Goal: Task Accomplishment & Management: Manage account settings

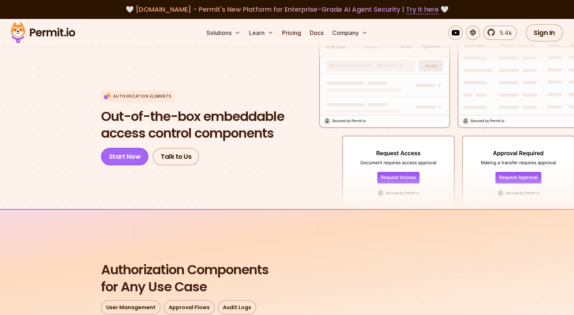
click at [126, 159] on link "Start Now" at bounding box center [125, 156] width 48 height 17
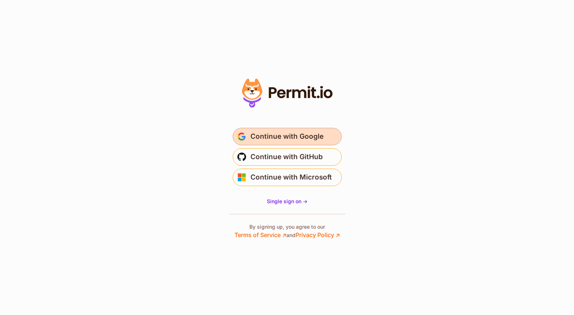
click at [288, 137] on span "Continue with Google" at bounding box center [287, 137] width 73 height 12
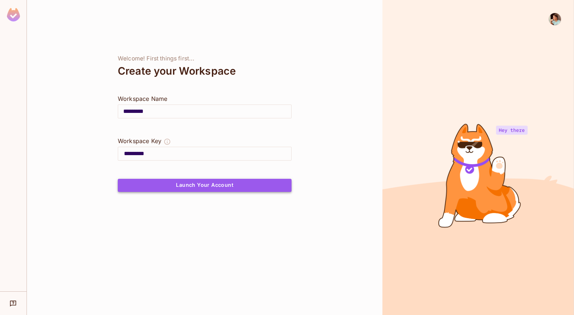
click at [187, 187] on button "Launch Your Account" at bounding box center [205, 185] width 174 height 13
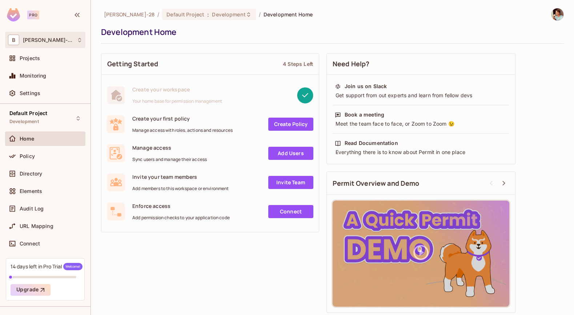
click at [50, 40] on div "B Branko-28" at bounding box center [45, 40] width 75 height 11
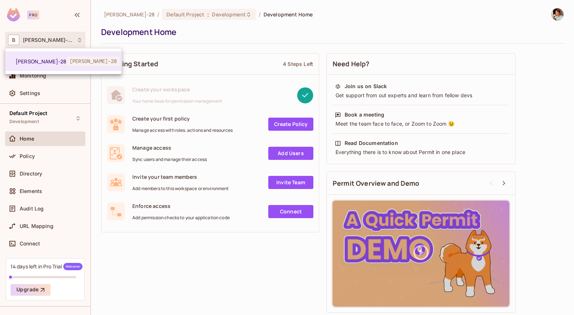
click at [57, 21] on div at bounding box center [287, 157] width 574 height 315
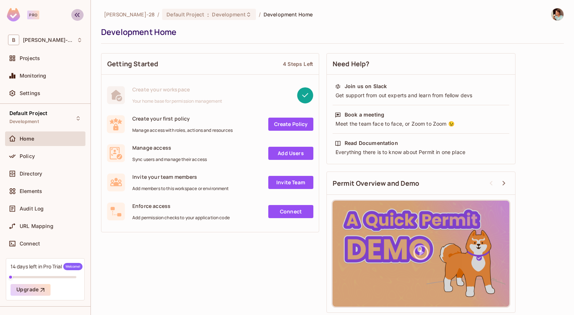
click at [79, 15] on icon "button" at bounding box center [77, 15] width 9 height 9
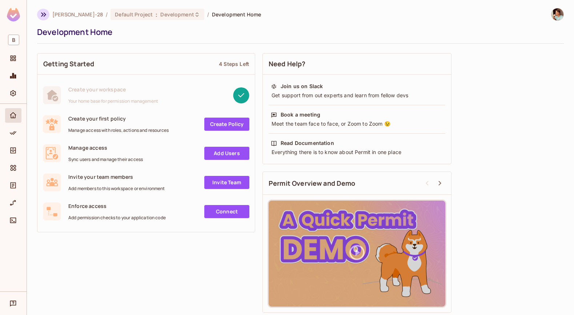
click at [42, 14] on icon "button" at bounding box center [43, 14] width 9 height 9
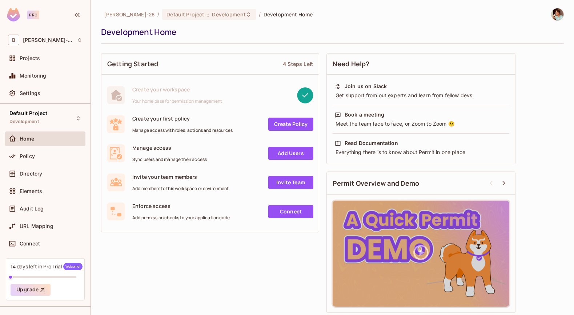
click at [294, 183] on link "Invite Team" at bounding box center [290, 182] width 45 height 13
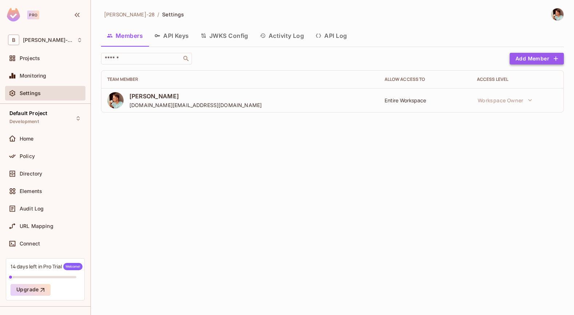
click at [532, 59] on button "Add Member" at bounding box center [537, 59] width 54 height 12
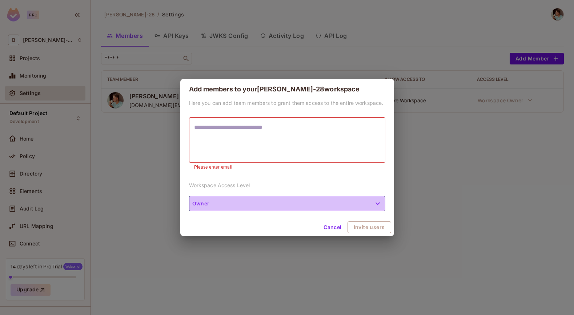
click at [270, 200] on button "Owner" at bounding box center [287, 203] width 196 height 15
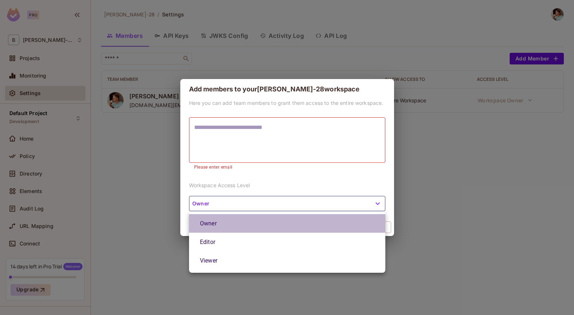
click at [229, 227] on li "Owner" at bounding box center [287, 223] width 196 height 19
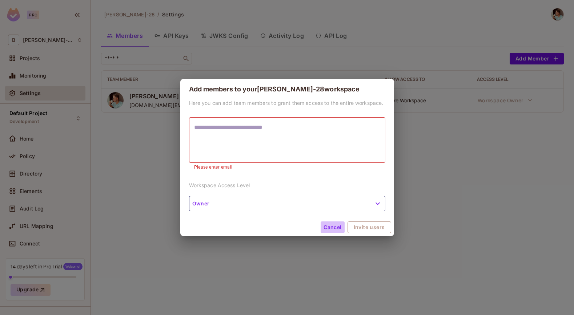
click at [333, 229] on button "Cancel" at bounding box center [333, 227] width 24 height 12
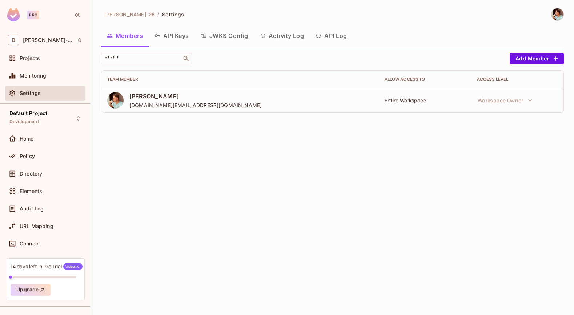
click at [175, 33] on button "API Keys" at bounding box center [172, 36] width 46 height 18
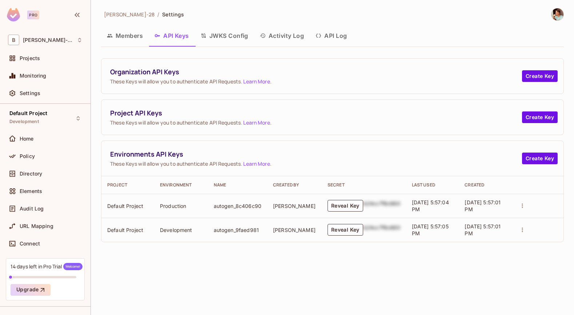
click at [215, 36] on button "JWKS Config" at bounding box center [224, 36] width 59 height 18
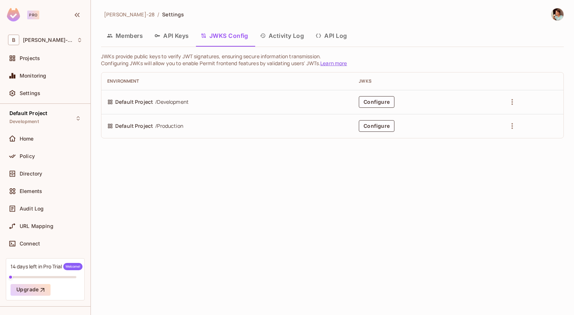
click at [282, 37] on button "Activity Log" at bounding box center [282, 36] width 56 height 18
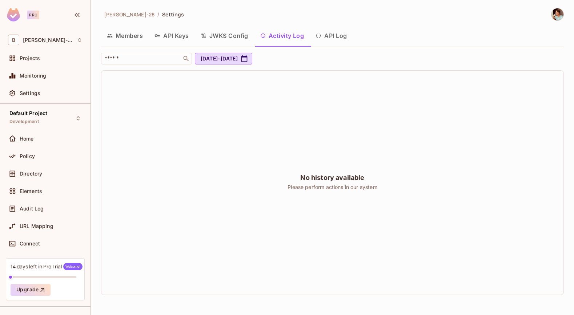
click at [334, 35] on button "API Log" at bounding box center [331, 36] width 43 height 18
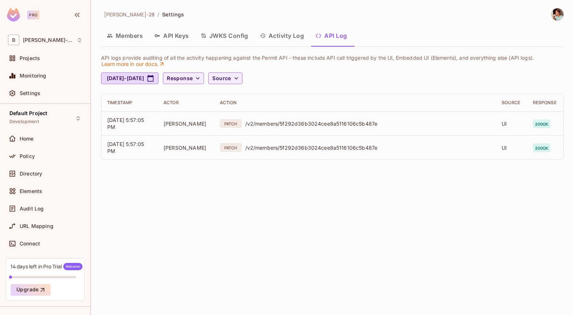
click at [130, 34] on button "Members" at bounding box center [125, 36] width 48 height 18
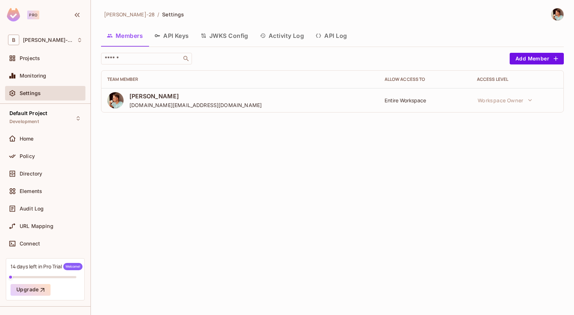
click at [557, 13] on img at bounding box center [558, 14] width 12 height 12
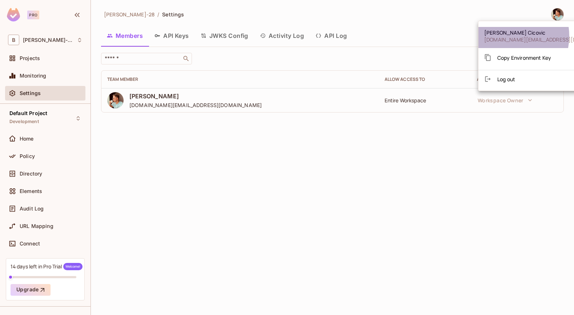
click at [506, 36] on span "monolithdesigns.inc@gmail.com" at bounding box center [548, 39] width 128 height 7
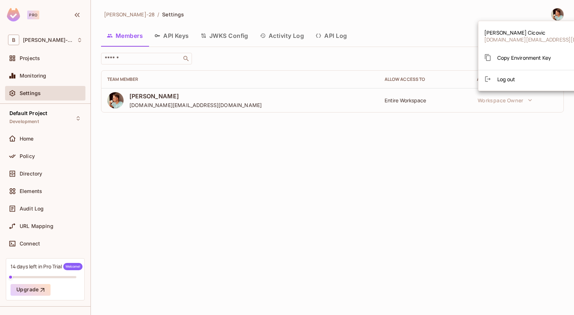
click at [26, 138] on div at bounding box center [287, 157] width 574 height 315
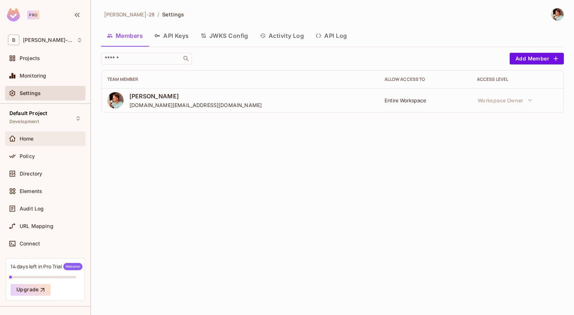
click at [41, 140] on div "Home" at bounding box center [51, 139] width 63 height 6
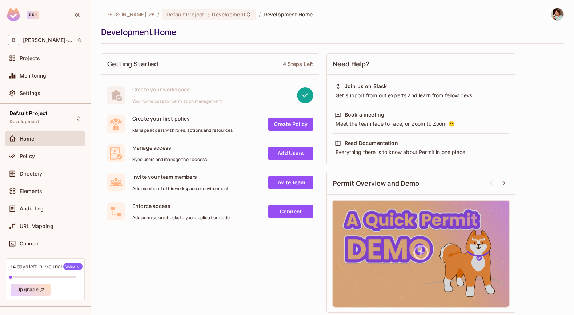
click at [289, 212] on link "Connect" at bounding box center [290, 211] width 45 height 13
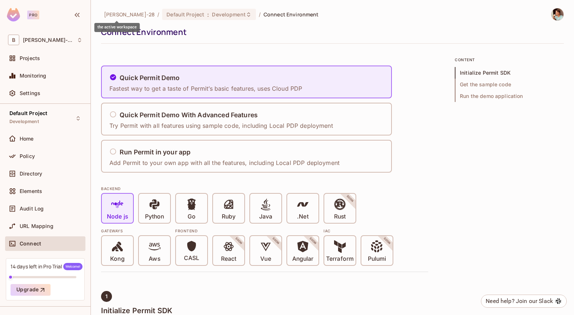
click at [114, 17] on span "Branko-28" at bounding box center [129, 14] width 51 height 7
click at [51, 131] on div "Home" at bounding box center [45, 138] width 80 height 15
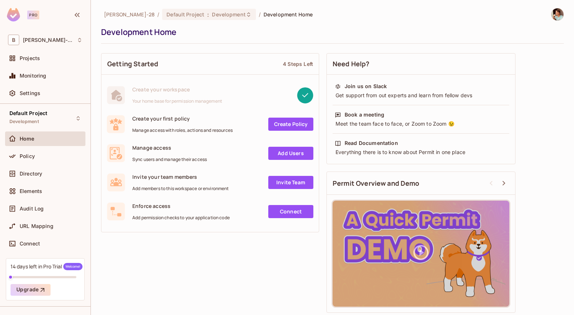
click at [166, 150] on span "Manage access" at bounding box center [169, 147] width 75 height 7
click at [274, 154] on link "Add Users" at bounding box center [290, 153] width 45 height 13
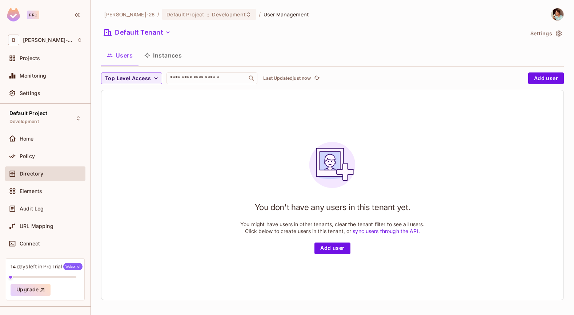
scroll to position [1, 0]
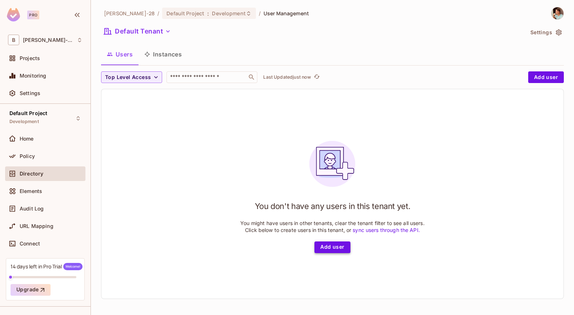
click at [338, 250] on button "Add user" at bounding box center [333, 247] width 36 height 12
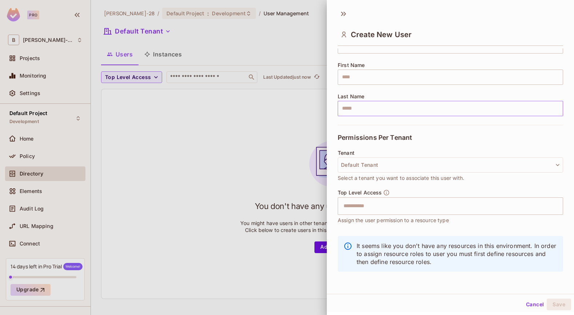
scroll to position [77, 0]
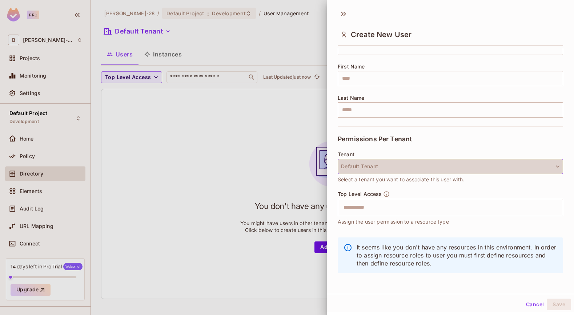
click at [375, 165] on button "Default Tenant" at bounding box center [451, 166] width 226 height 15
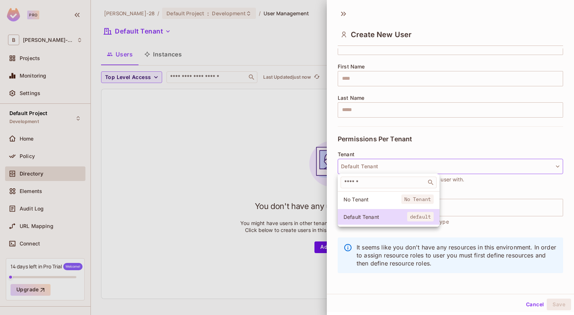
click at [433, 139] on div at bounding box center [287, 157] width 574 height 315
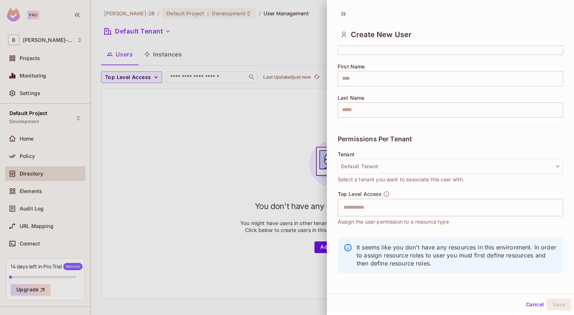
scroll to position [79, 0]
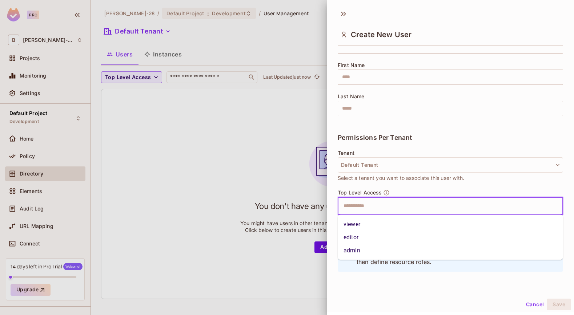
click at [409, 206] on input "text" at bounding box center [444, 206] width 210 height 15
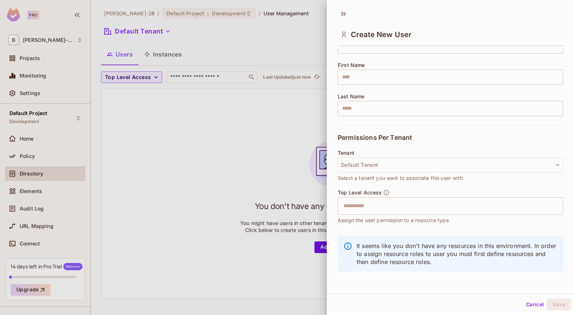
click at [465, 138] on div "Permissions Per Tenant" at bounding box center [451, 137] width 226 height 25
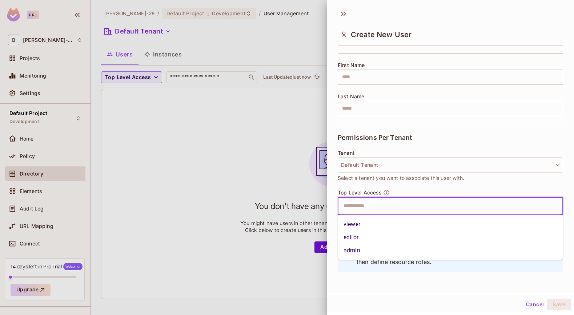
click at [455, 211] on input "text" at bounding box center [444, 206] width 210 height 15
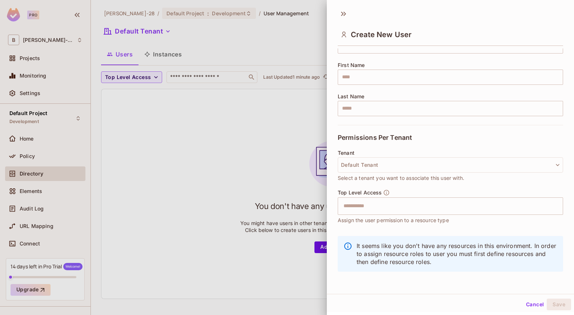
click at [429, 286] on div "Create New User User Details * Key ​ User key is required Email ​ First Name ​ …" at bounding box center [450, 149] width 247 height 288
click at [536, 303] on button "Cancel" at bounding box center [535, 303] width 24 height 12
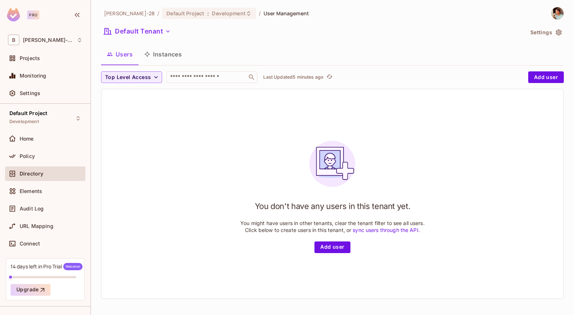
click at [169, 57] on button "Instances" at bounding box center [163, 54] width 49 height 18
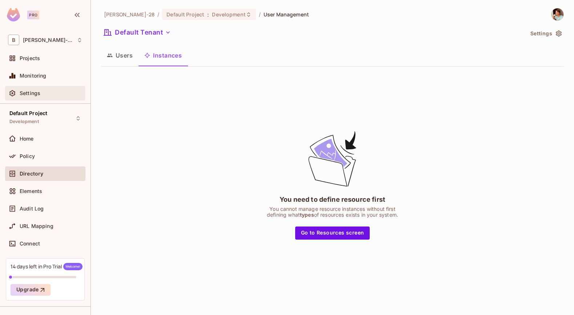
click at [32, 93] on span "Settings" at bounding box center [30, 93] width 21 height 6
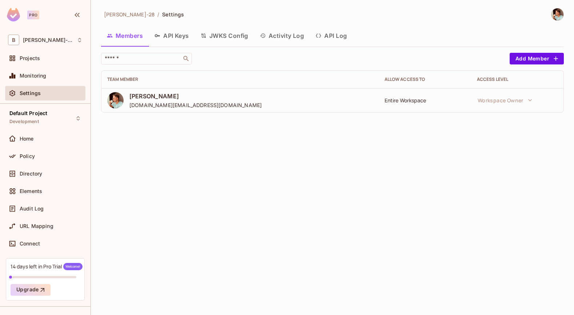
click at [410, 107] on td "Entire Workspace" at bounding box center [425, 100] width 92 height 24
click at [416, 101] on div "Entire Workspace" at bounding box center [425, 100] width 81 height 7
click at [555, 61] on icon "button" at bounding box center [555, 58] width 7 height 7
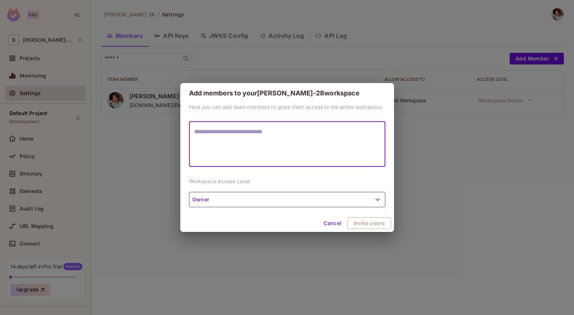
click at [251, 136] on textarea at bounding box center [287, 143] width 186 height 33
type textarea "**********"
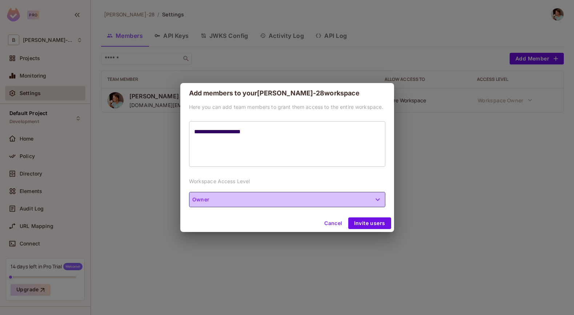
click at [318, 203] on button "Owner" at bounding box center [287, 199] width 196 height 15
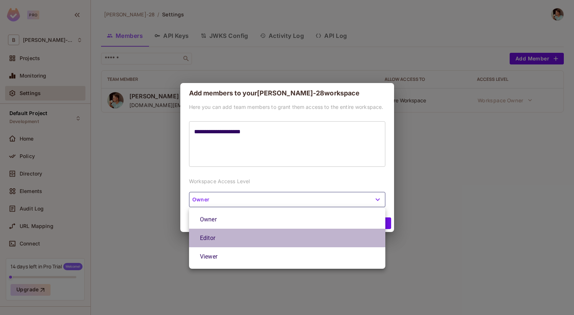
click at [293, 235] on li "Editor" at bounding box center [287, 237] width 196 height 19
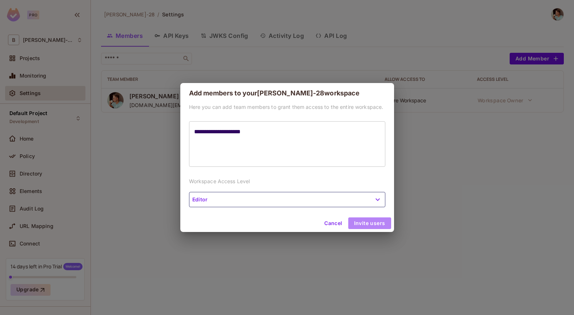
click at [381, 221] on button "Invite users" at bounding box center [369, 223] width 43 height 12
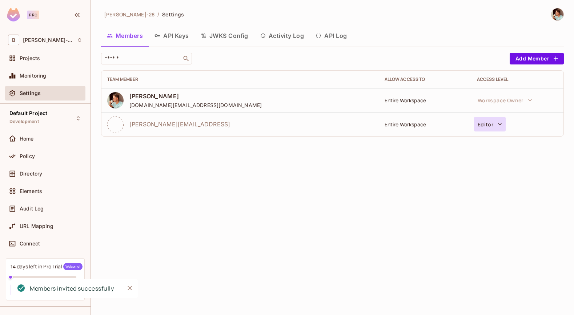
click at [496, 125] on icon "button" at bounding box center [499, 123] width 7 height 7
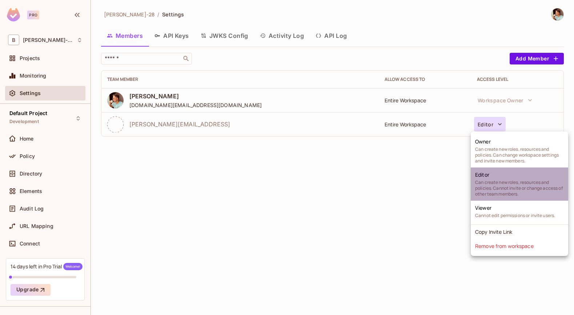
click at [540, 188] on span "Can create new roles, resources and policies. Cannot invite or change access of…" at bounding box center [519, 187] width 89 height 17
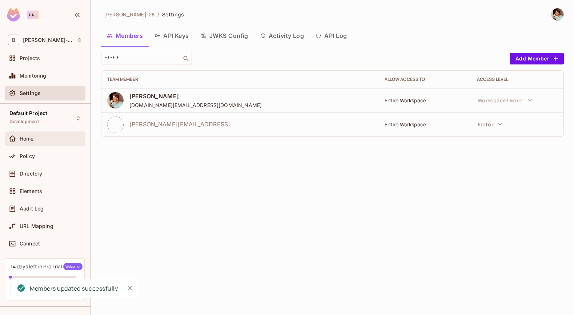
click at [56, 145] on div "Home" at bounding box center [45, 138] width 80 height 15
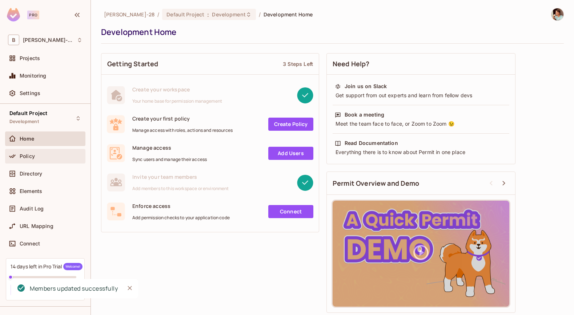
click at [55, 156] on div "Policy" at bounding box center [51, 156] width 63 height 6
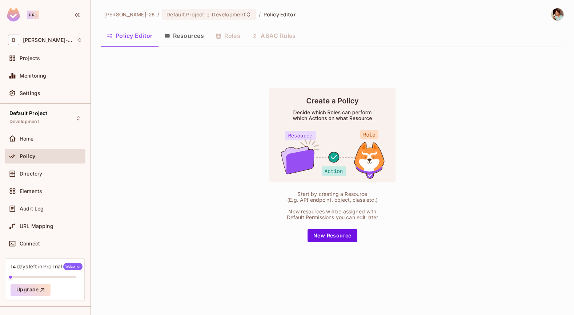
click at [189, 32] on button "Resources" at bounding box center [184, 36] width 51 height 18
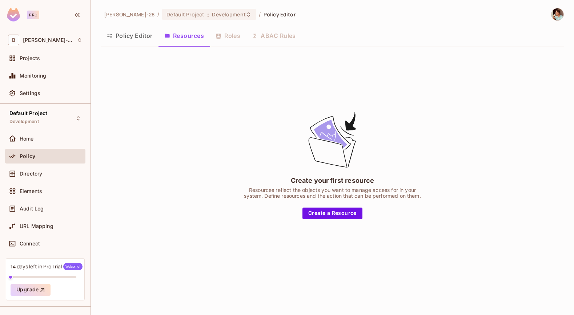
click at [233, 40] on div "Policy Editor Resources Roles ABAC Rules" at bounding box center [332, 36] width 463 height 18
click at [265, 39] on div "Policy Editor Resources Roles ABAC Rules" at bounding box center [332, 36] width 463 height 18
click at [140, 37] on button "Policy Editor" at bounding box center [129, 36] width 57 height 18
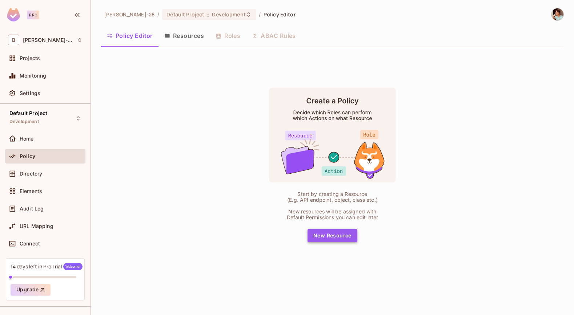
click at [328, 231] on button "New Resource" at bounding box center [333, 235] width 50 height 13
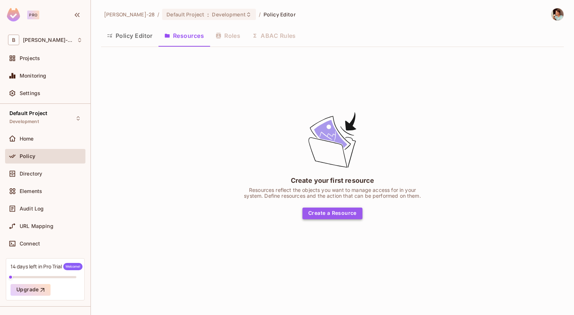
click at [346, 214] on button "Create a Resource" at bounding box center [333, 213] width 60 height 12
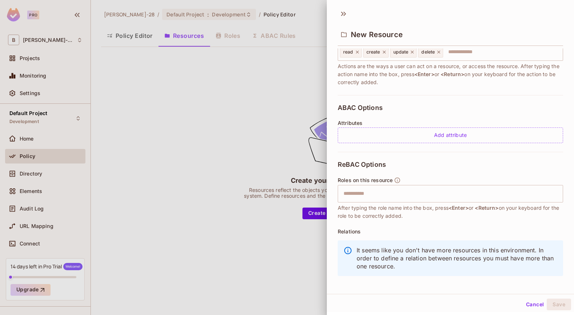
scroll to position [113, 0]
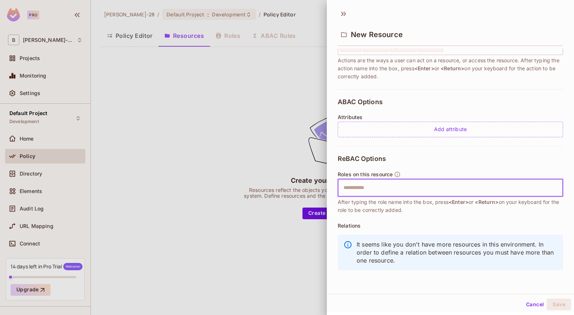
click at [403, 184] on input "text" at bounding box center [449, 187] width 221 height 15
type input "*"
type input "*******"
click at [515, 218] on div "ReBAC Options Roles on this resource ​ After typing the role name into the box,…" at bounding box center [451, 214] width 226 height 137
click at [452, 184] on input "text" at bounding box center [449, 187] width 221 height 15
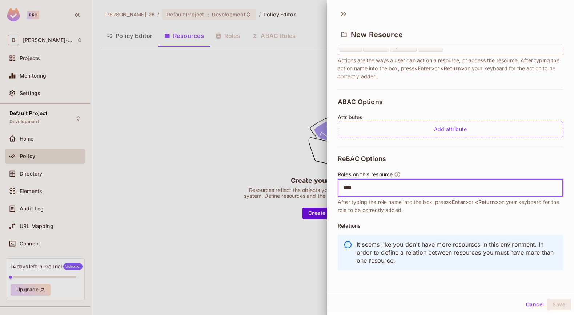
type input "*****"
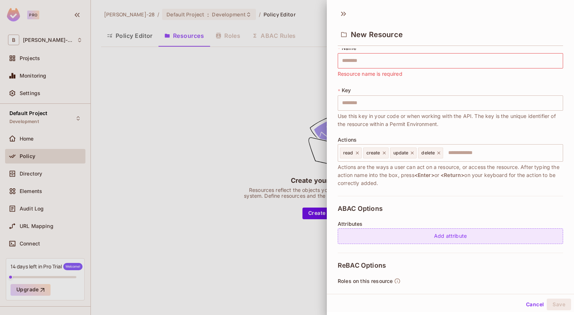
scroll to position [0, 0]
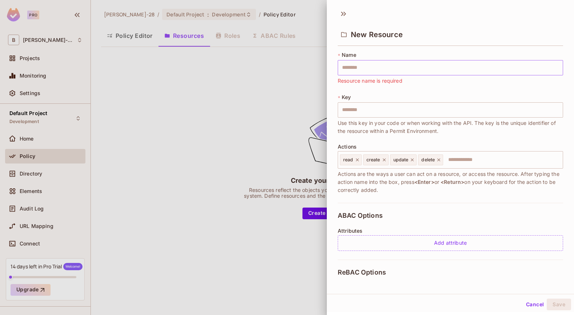
click at [373, 67] on input "text" at bounding box center [451, 67] width 226 height 15
type input "*"
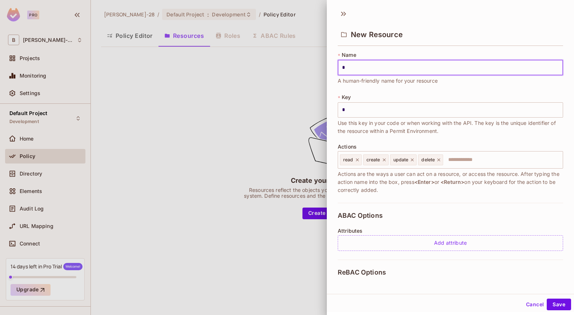
type input "**"
type input "***"
type input "****"
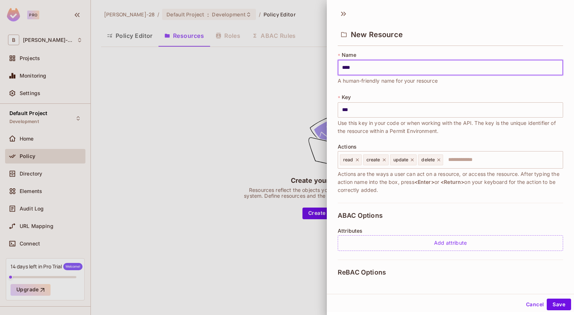
type input "****"
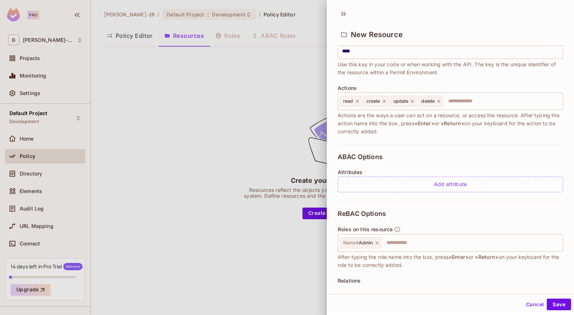
scroll to position [57, 0]
type input "****"
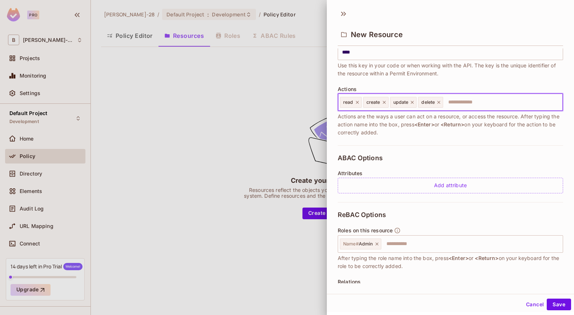
click at [467, 102] on input "text" at bounding box center [502, 102] width 116 height 15
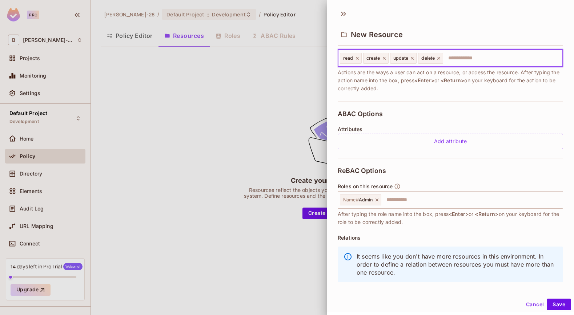
scroll to position [113, 0]
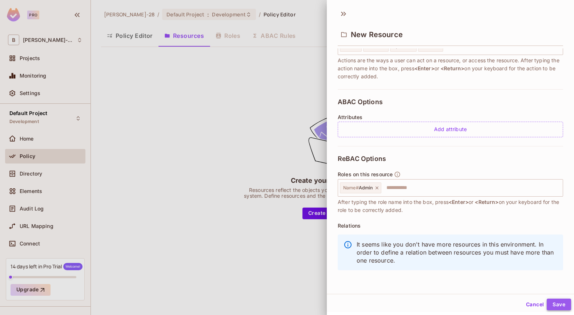
click at [553, 303] on button "Save" at bounding box center [559, 304] width 24 height 12
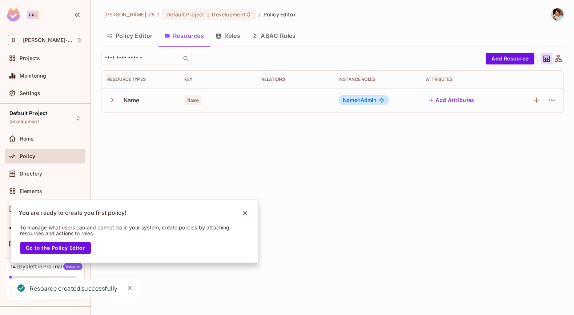
click at [394, 108] on td "Name # Admin" at bounding box center [377, 100] width 88 height 24
click at [454, 99] on button "Add Attributes" at bounding box center [451, 100] width 51 height 12
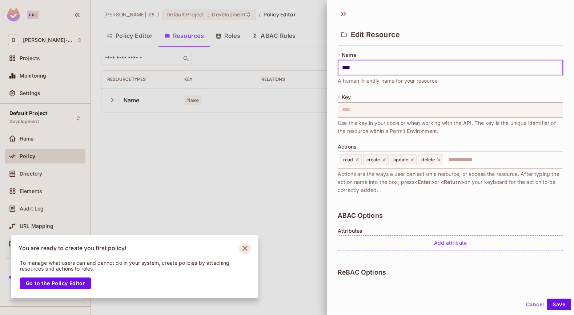
click at [246, 247] on icon "Notifications Alt+T" at bounding box center [245, 248] width 5 height 5
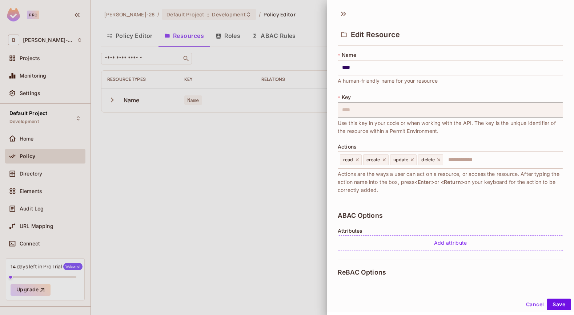
click at [530, 303] on button "Cancel" at bounding box center [535, 304] width 24 height 12
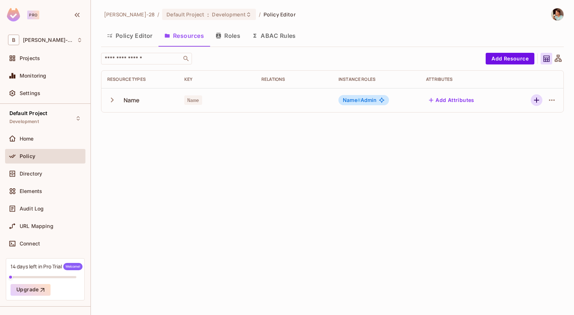
click at [534, 99] on icon "button" at bounding box center [536, 100] width 9 height 9
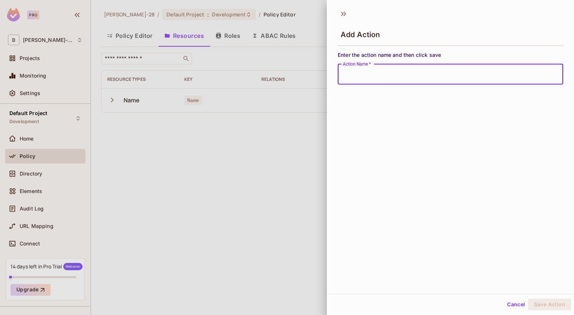
click at [518, 305] on button "Cancel" at bounding box center [516, 304] width 24 height 12
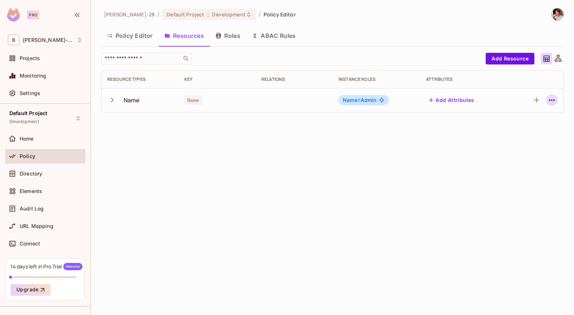
click at [554, 101] on icon "button" at bounding box center [552, 100] width 9 height 9
click at [398, 155] on div at bounding box center [287, 157] width 574 height 315
click at [236, 37] on button "Roles" at bounding box center [228, 36] width 36 height 18
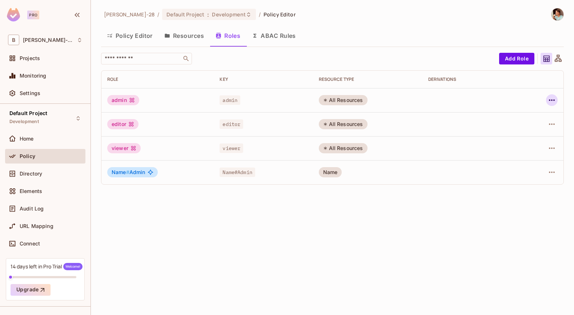
click at [554, 100] on icon "button" at bounding box center [552, 100] width 9 height 9
click at [526, 119] on div "Edit Role" at bounding box center [520, 116] width 22 height 7
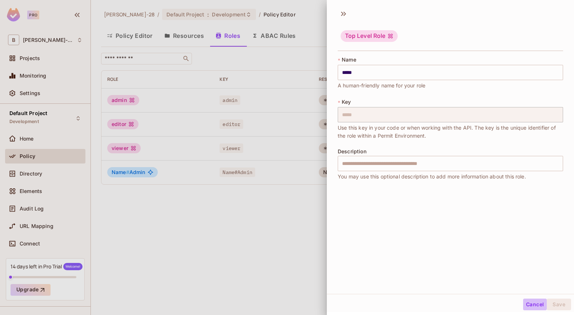
click at [536, 304] on button "Cancel" at bounding box center [535, 304] width 24 height 12
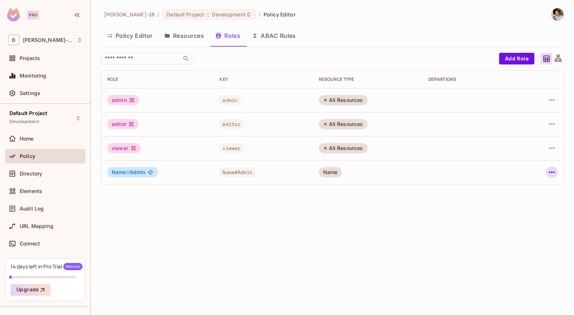
click at [553, 172] on icon "button" at bounding box center [552, 172] width 9 height 9
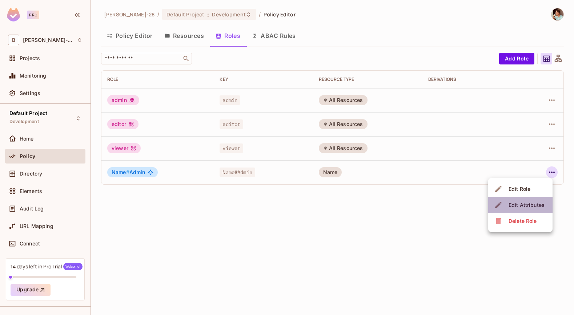
click at [531, 204] on div "Edit Attributes" at bounding box center [527, 204] width 36 height 7
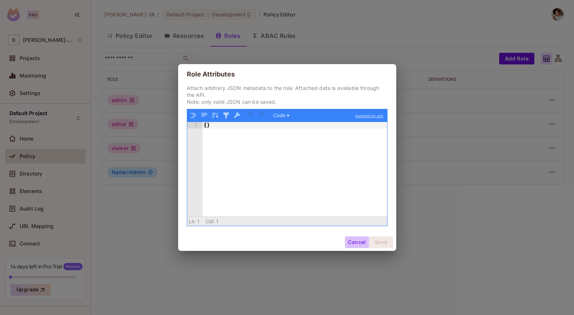
click at [355, 243] on button "Cancel" at bounding box center [357, 242] width 24 height 12
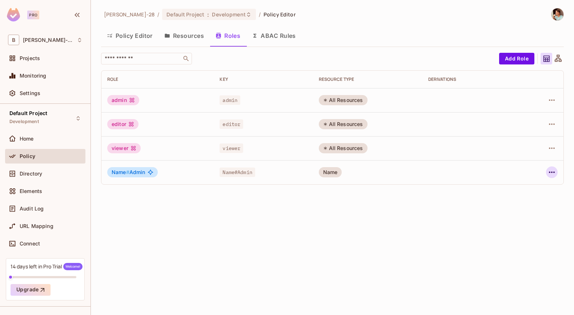
click at [552, 171] on icon "button" at bounding box center [552, 171] width 6 height 1
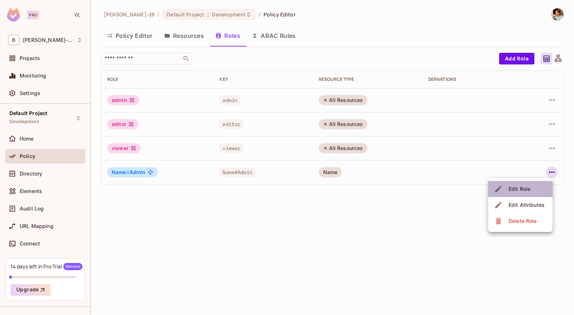
click at [518, 191] on div "Edit Role" at bounding box center [520, 188] width 22 height 7
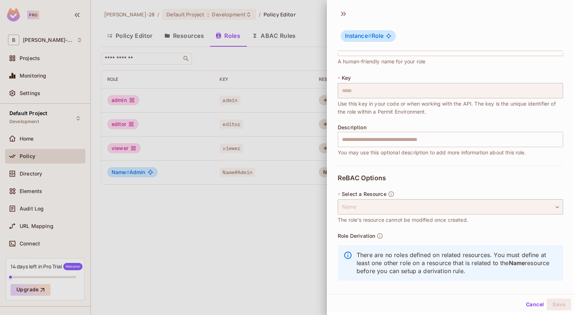
scroll to position [30, 0]
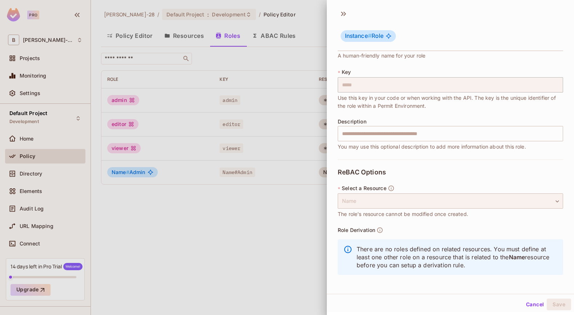
click at [453, 204] on div "Name" at bounding box center [451, 200] width 226 height 15
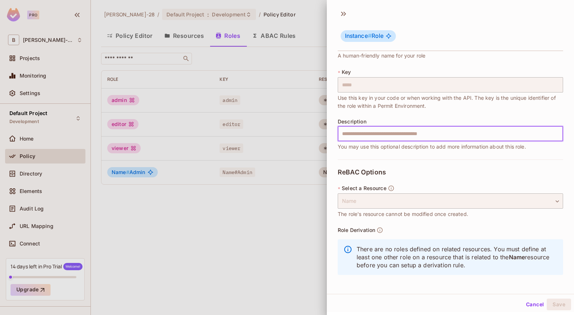
click at [394, 137] on input "text" at bounding box center [451, 133] width 226 height 15
click at [442, 178] on div "ReBAC Options * Select a Resource Name **** ​ The role's resource cannot be mod…" at bounding box center [451, 223] width 226 height 128
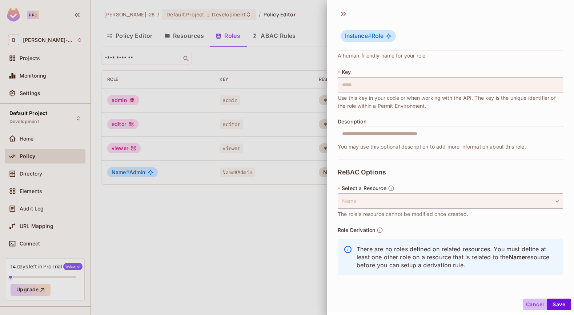
click at [535, 302] on button "Cancel" at bounding box center [535, 304] width 24 height 12
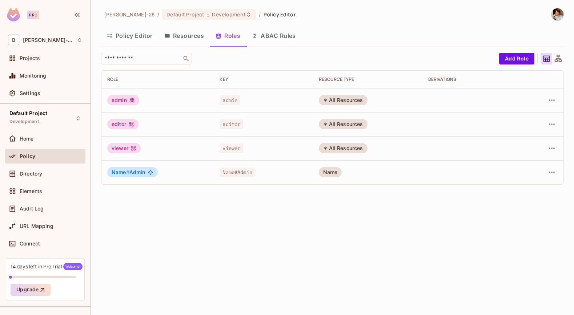
click at [286, 38] on button "ABAC Rules" at bounding box center [274, 36] width 56 height 18
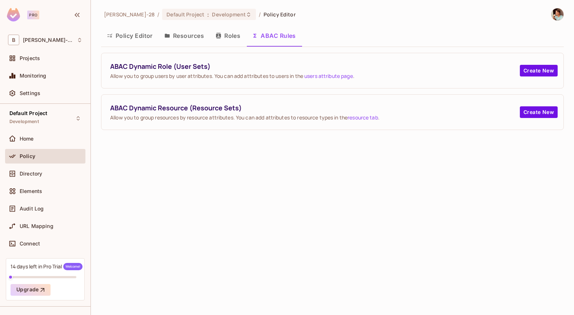
click at [223, 35] on button "Roles" at bounding box center [228, 36] width 36 height 18
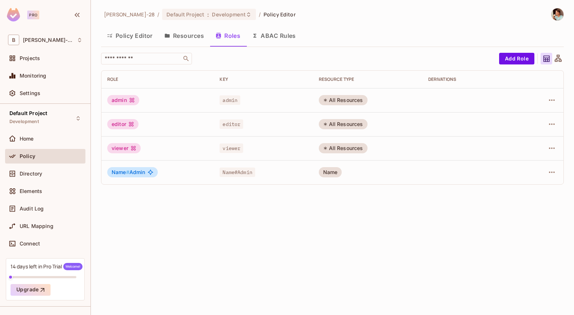
click at [185, 32] on button "Resources" at bounding box center [184, 36] width 51 height 18
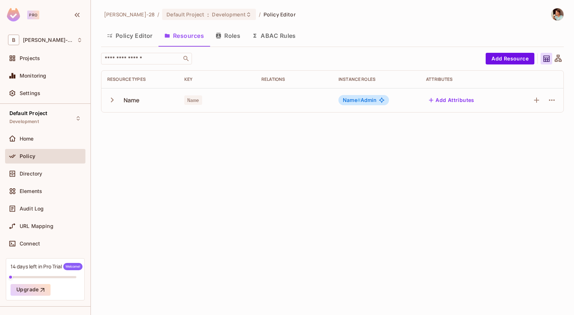
click at [131, 35] on button "Policy Editor" at bounding box center [129, 36] width 57 height 18
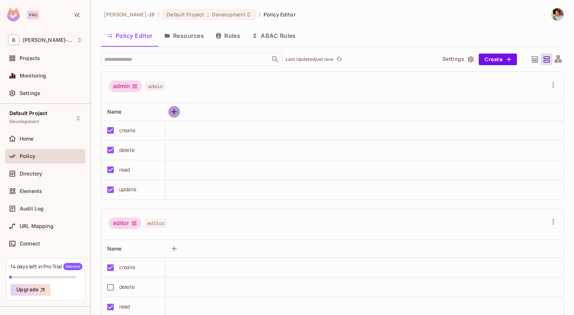
click at [175, 110] on icon "button" at bounding box center [174, 111] width 9 height 9
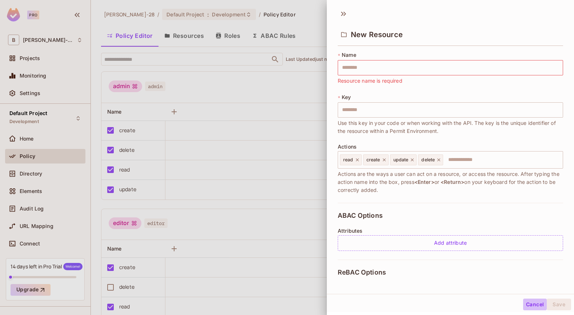
click at [537, 301] on button "Cancel" at bounding box center [535, 304] width 24 height 12
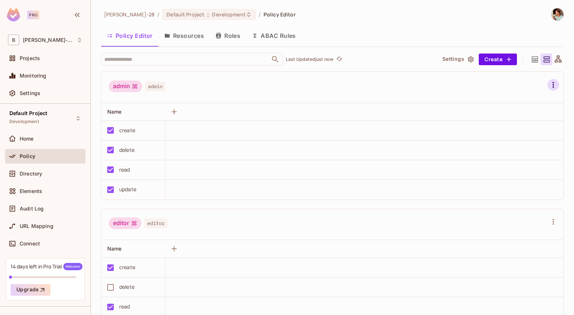
click at [551, 82] on icon "button" at bounding box center [553, 84] width 9 height 9
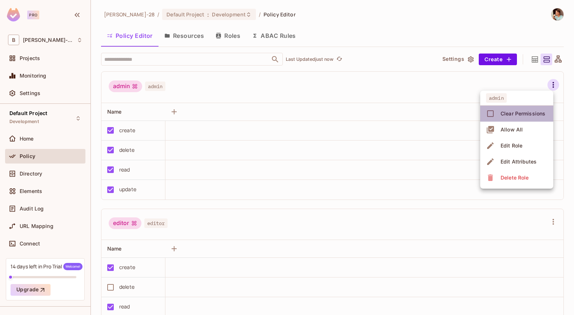
click at [491, 113] on icon at bounding box center [490, 113] width 9 height 9
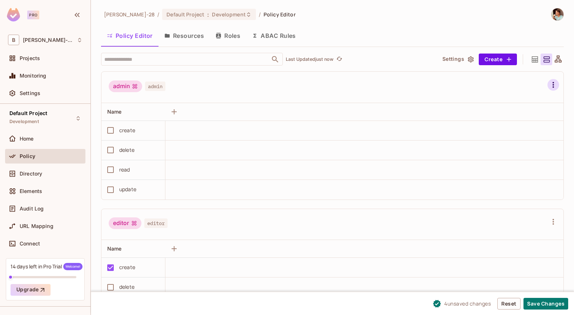
click at [552, 87] on icon "button" at bounding box center [553, 84] width 9 height 9
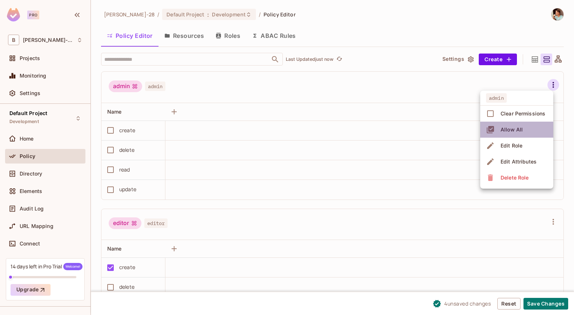
click at [491, 130] on icon at bounding box center [490, 129] width 9 height 9
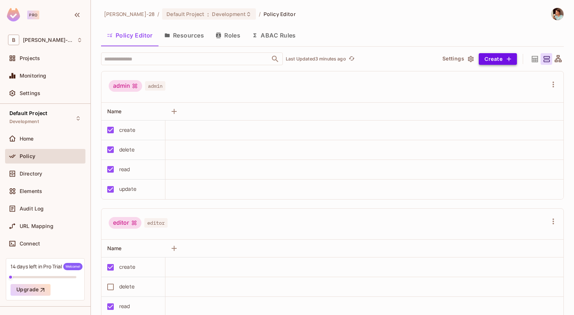
click at [496, 57] on button "Create" at bounding box center [498, 59] width 38 height 12
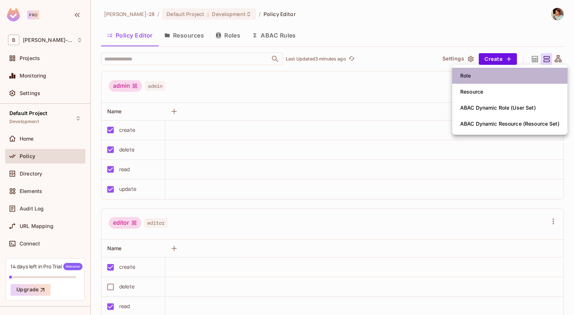
click at [496, 74] on li "Role" at bounding box center [509, 76] width 115 height 16
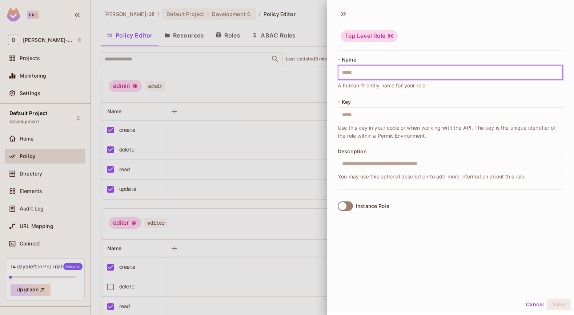
click at [403, 72] on input "text" at bounding box center [451, 72] width 226 height 15
type input "*"
type input "**"
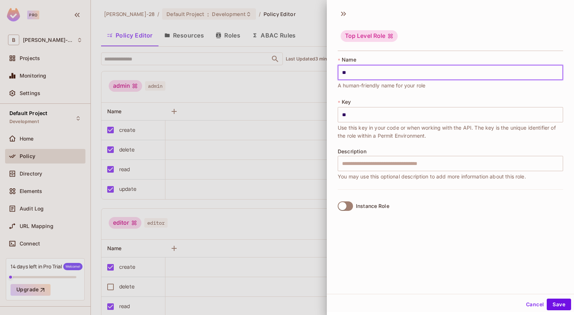
type input "***"
type input "****"
type input "*****"
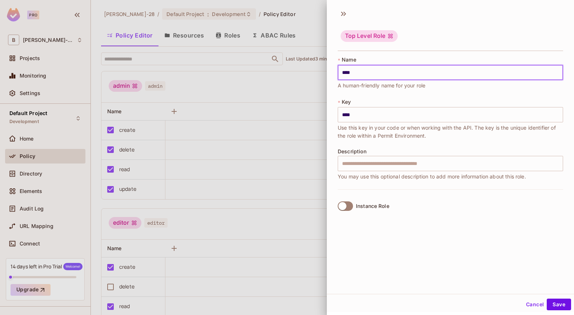
type input "*****"
type input "******"
type input "*******"
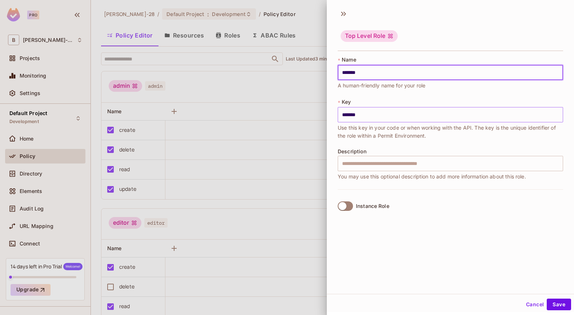
type input "*******"
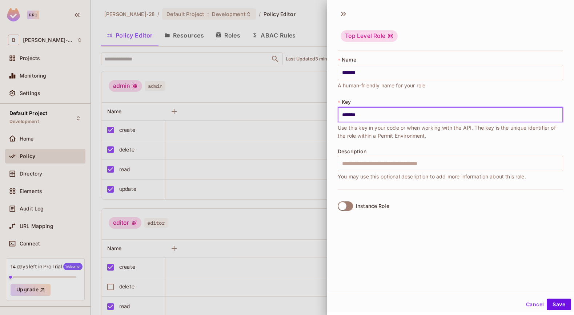
click at [419, 113] on input "*******" at bounding box center [451, 114] width 226 height 15
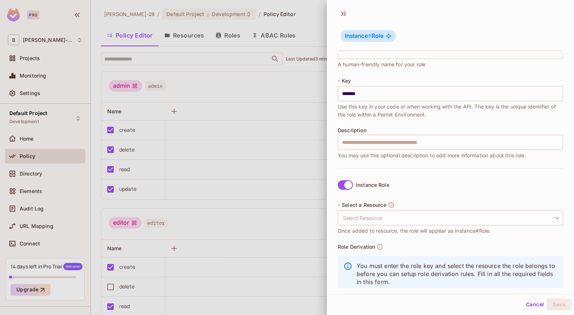
scroll to position [38, 0]
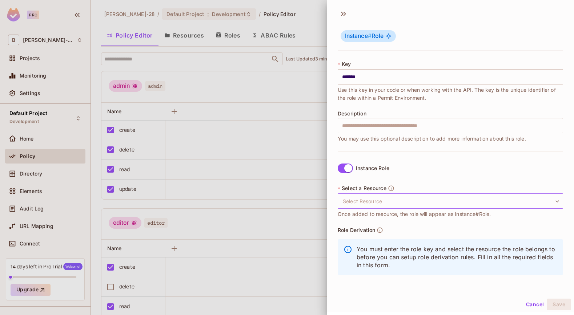
click at [404, 201] on body "Pro B Branko-28 Projects Monitoring Settings Default Project Development Home P…" at bounding box center [287, 157] width 574 height 315
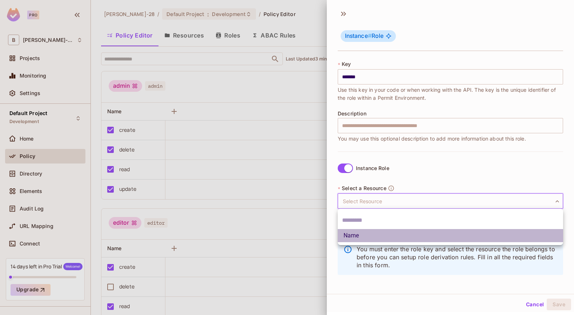
click at [359, 233] on li "Name" at bounding box center [451, 235] width 226 height 13
type input "****"
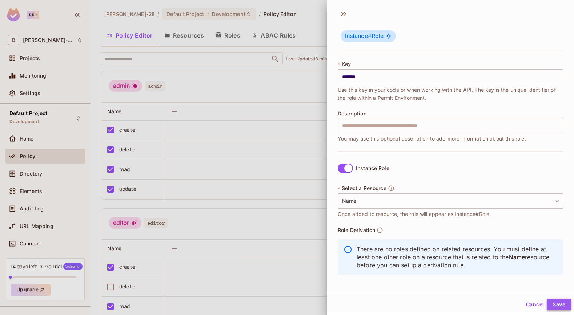
click at [560, 306] on button "Save" at bounding box center [559, 304] width 24 height 12
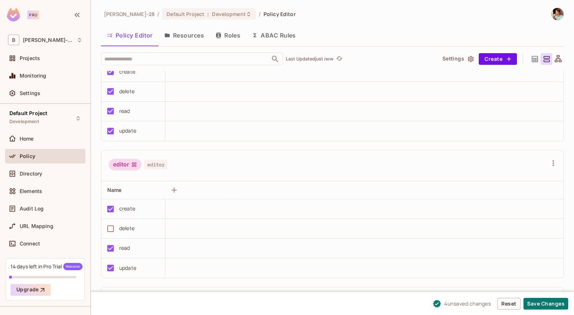
scroll to position [0, 0]
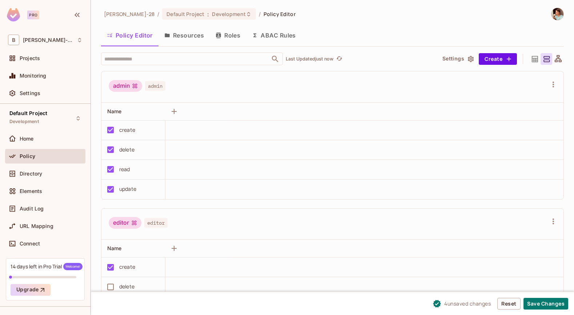
click at [233, 36] on button "Roles" at bounding box center [228, 35] width 36 height 18
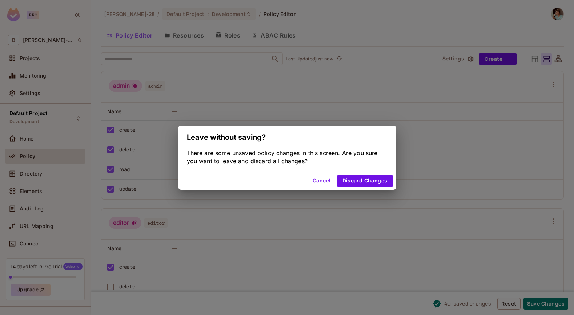
click at [326, 178] on button "Cancel" at bounding box center [322, 181] width 24 height 12
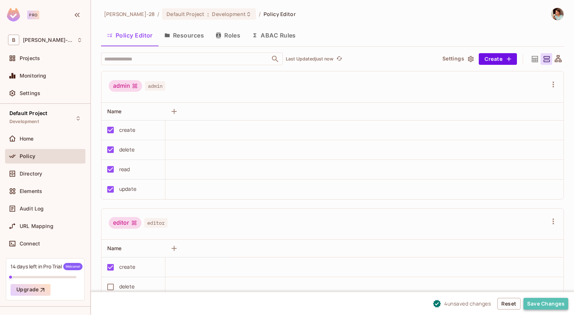
click at [533, 302] on button "Save Changes" at bounding box center [546, 304] width 45 height 12
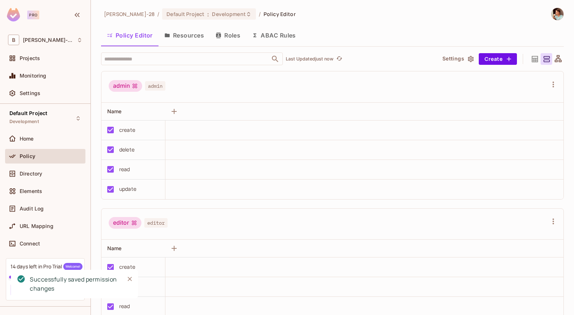
click at [225, 33] on button "Roles" at bounding box center [228, 35] width 36 height 18
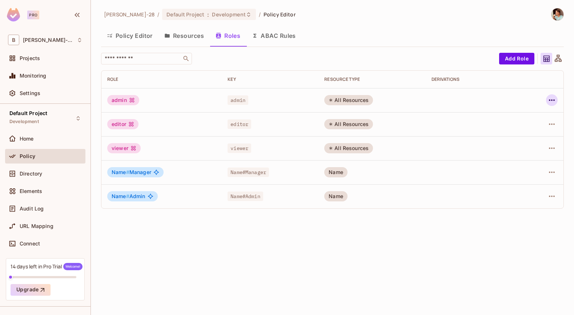
click at [554, 100] on icon "button" at bounding box center [552, 99] width 6 height 1
click at [527, 116] on div "Edit Role" at bounding box center [520, 116] width 22 height 7
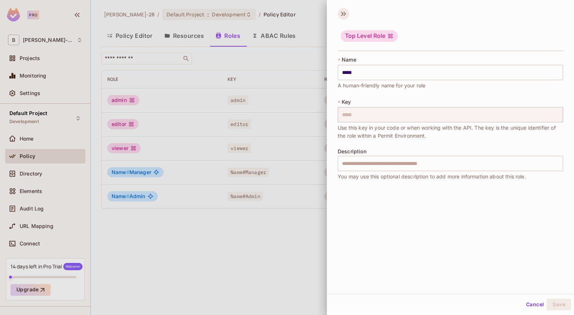
click at [344, 17] on icon at bounding box center [344, 14] width 12 height 12
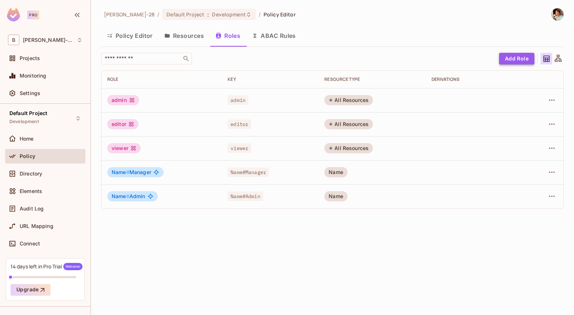
click at [522, 60] on button "Add Role" at bounding box center [516, 59] width 35 height 12
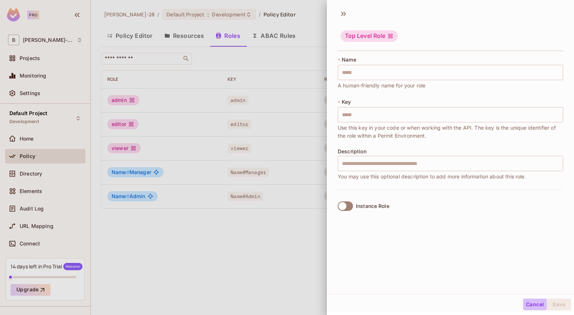
click at [532, 306] on button "Cancel" at bounding box center [535, 304] width 24 height 12
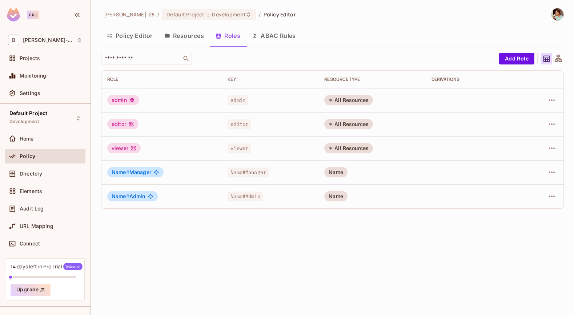
click at [343, 20] on div "Branko-28 / Default Project : Development / Policy Editor" at bounding box center [332, 14] width 463 height 13
click at [136, 36] on button "Policy Editor" at bounding box center [129, 36] width 57 height 18
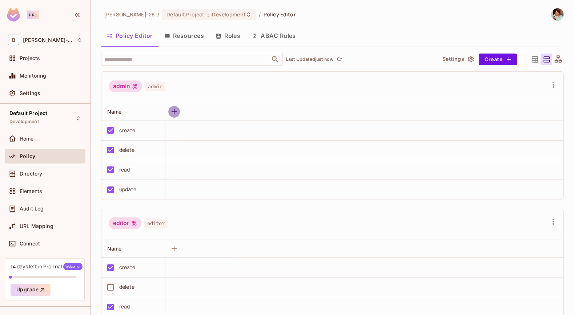
click at [175, 112] on icon "button" at bounding box center [174, 111] width 9 height 9
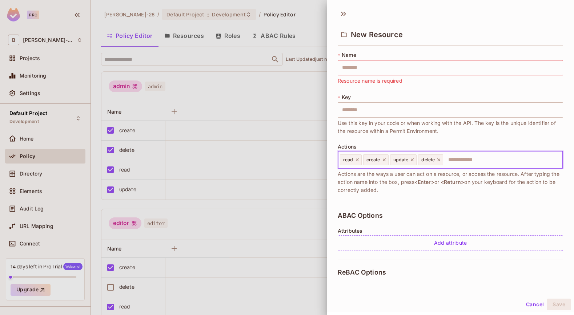
click at [460, 157] on input "text" at bounding box center [502, 159] width 116 height 15
type input "******"
click at [468, 159] on icon at bounding box center [468, 159] width 5 height 5
click at [478, 138] on div "* Name ​ Resource name is required * Key ​ Use this key in your code or when wo…" at bounding box center [451, 126] width 226 height 151
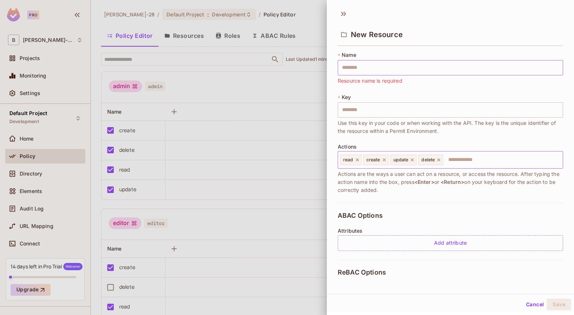
click at [371, 68] on input "text" at bounding box center [451, 67] width 226 height 15
type input "*"
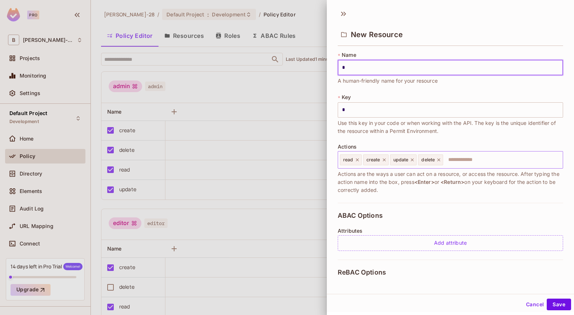
type input "**"
type input "***"
type input "****"
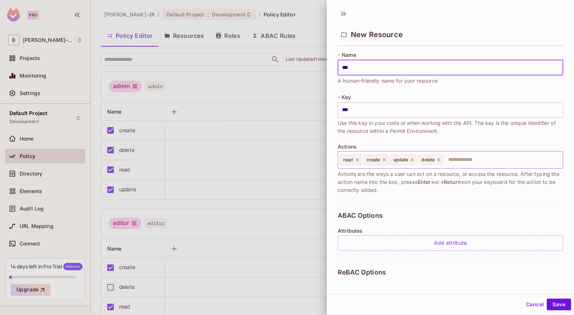
type input "****"
type input "*****"
type input "******"
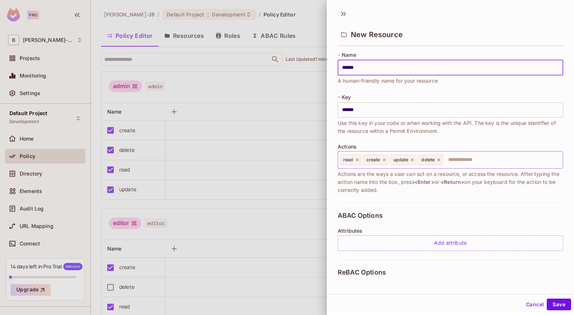
type input "*******"
type input "********"
type input "*********"
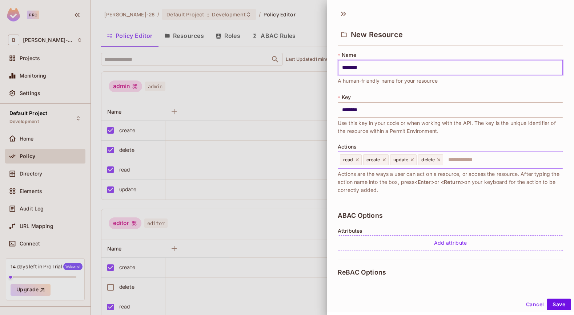
type input "*********"
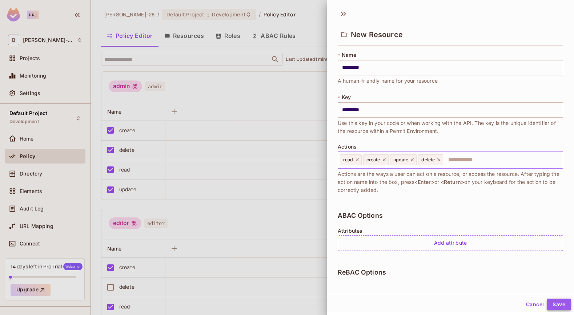
click at [559, 302] on button "Save" at bounding box center [559, 304] width 24 height 12
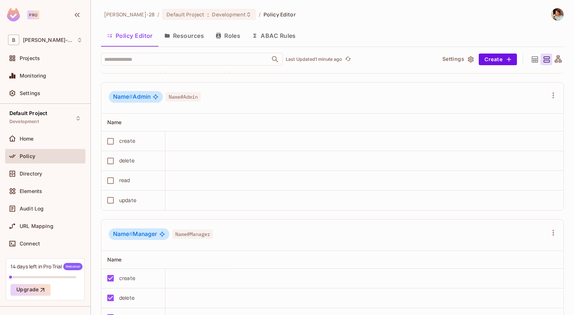
scroll to position [402, 0]
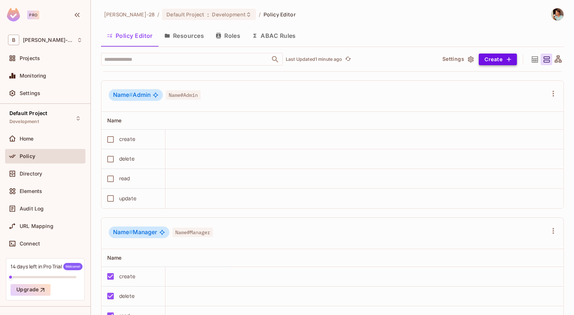
click at [506, 56] on icon "button" at bounding box center [509, 59] width 7 height 7
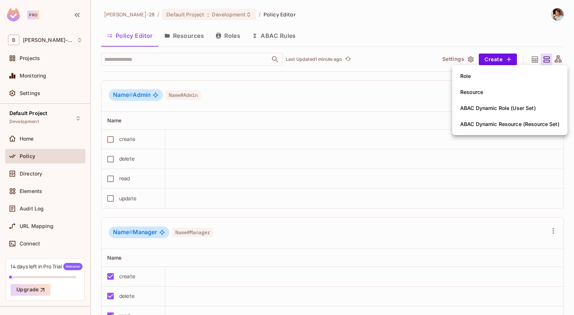
click at [499, 17] on div at bounding box center [287, 157] width 574 height 315
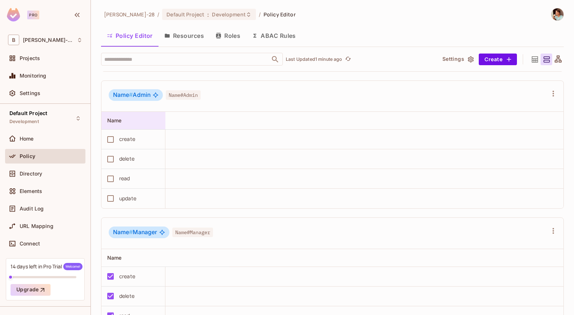
click at [152, 120] on div "Name" at bounding box center [131, 120] width 48 height 7
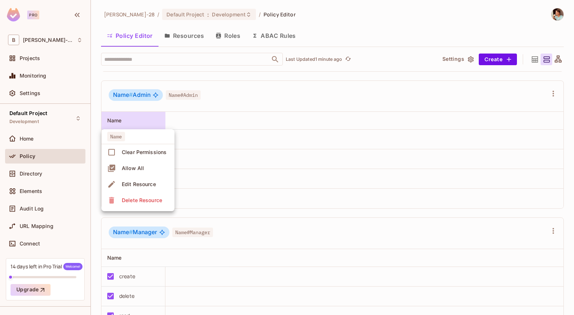
click at [152, 120] on div at bounding box center [287, 157] width 574 height 315
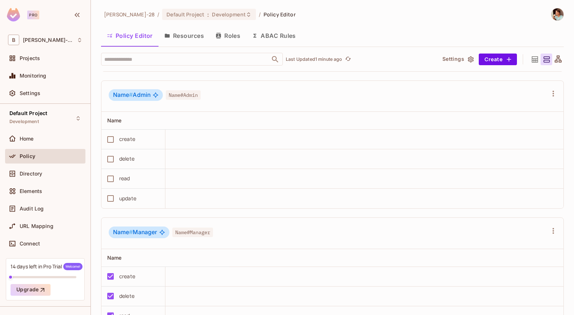
click at [202, 103] on div "Name # Admin Name#Admin" at bounding box center [332, 96] width 462 height 31
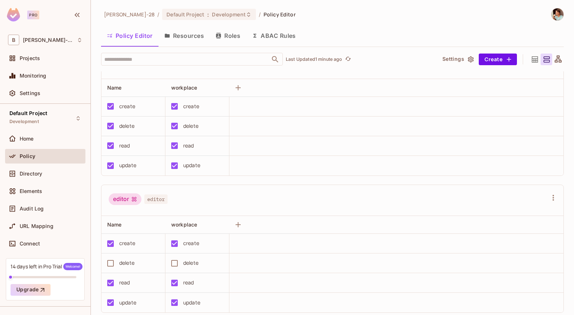
scroll to position [0, 0]
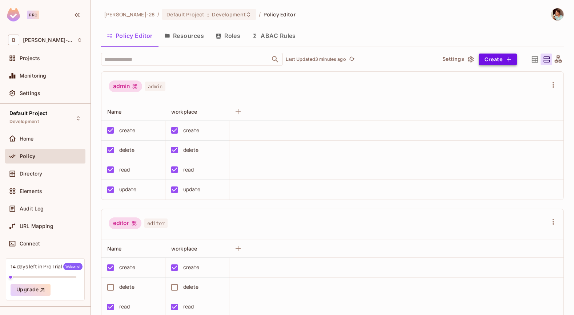
click at [508, 59] on icon "button" at bounding box center [509, 59] width 7 height 7
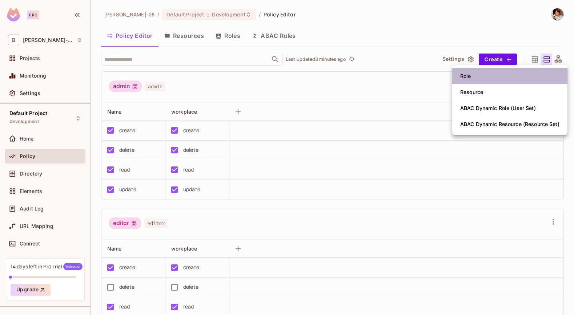
click at [514, 79] on li "Role" at bounding box center [509, 76] width 115 height 16
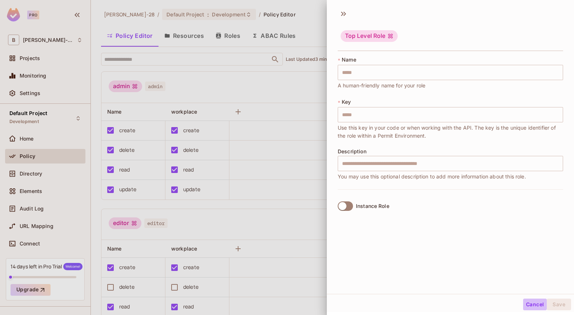
click at [534, 302] on button "Cancel" at bounding box center [535, 304] width 24 height 12
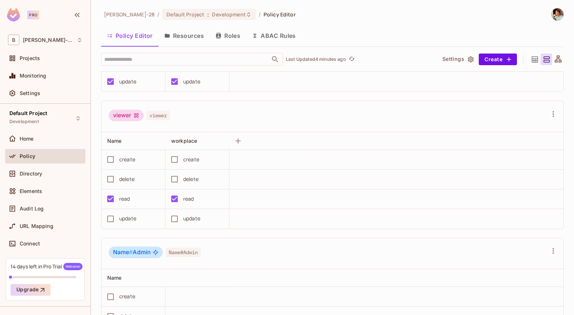
scroll to position [247, 0]
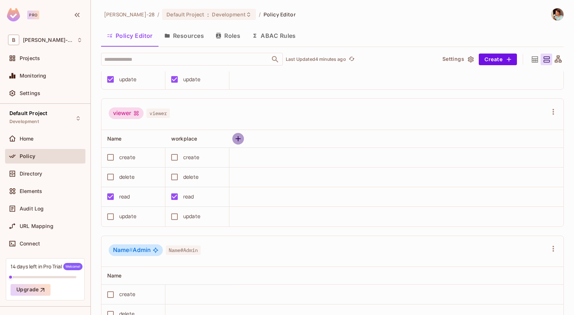
click at [239, 139] on icon "button" at bounding box center [238, 138] width 9 height 9
